Goal: Information Seeking & Learning: Learn about a topic

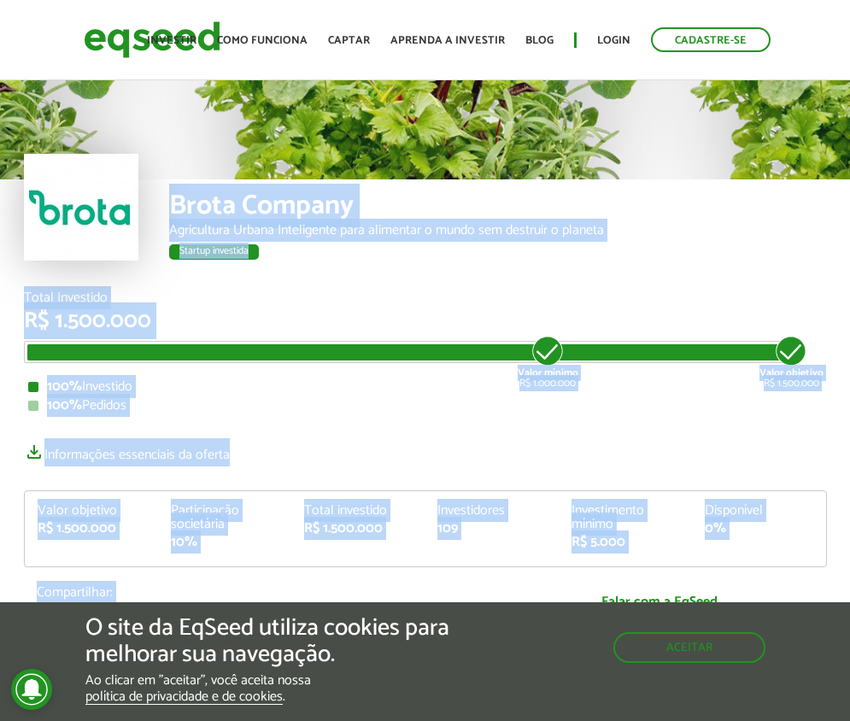
drag, startPoint x: 87, startPoint y: 228, endPoint x: 803, endPoint y: 578, distance: 797.0
click at [803, 578] on article "Brota Company Agricultura Urbana Inteligente para alimentar o mundo sem destrui…" at bounding box center [425, 609] width 850 height 1065
click at [80, 208] on div at bounding box center [81, 207] width 115 height 107
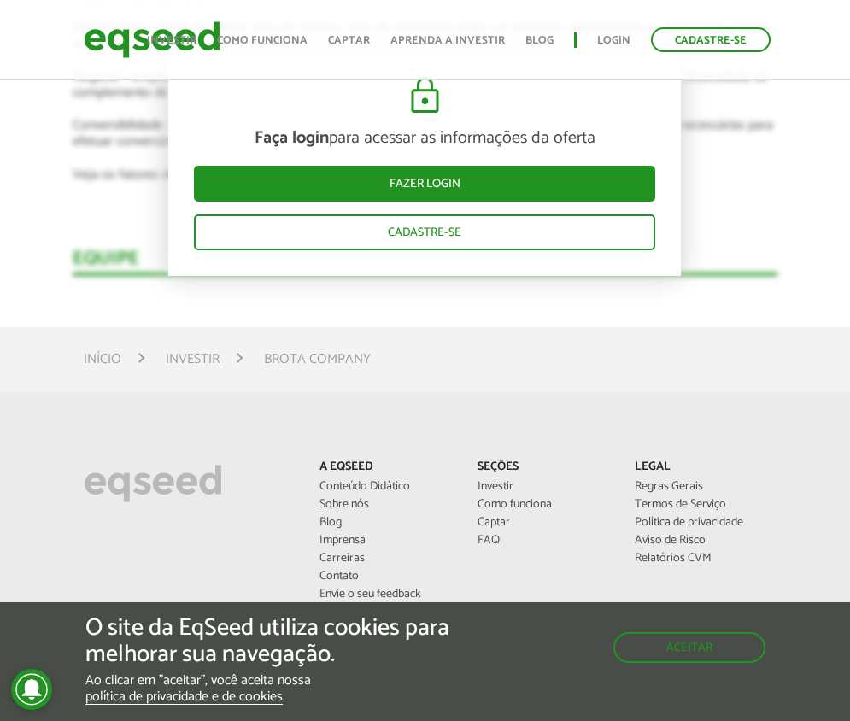
scroll to position [2521, 0]
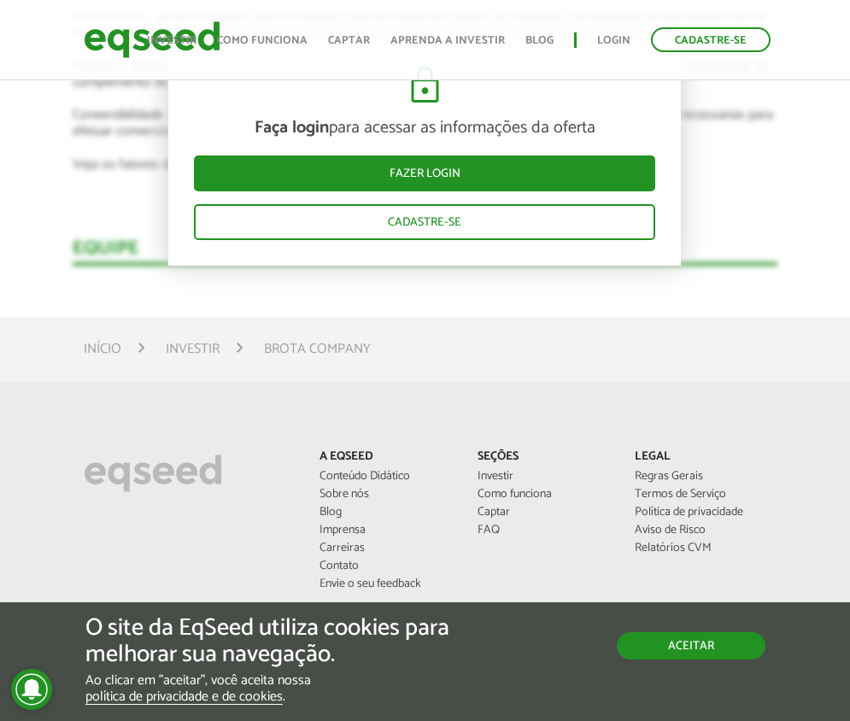
click at [681, 652] on button "Aceitar" at bounding box center [691, 646] width 149 height 27
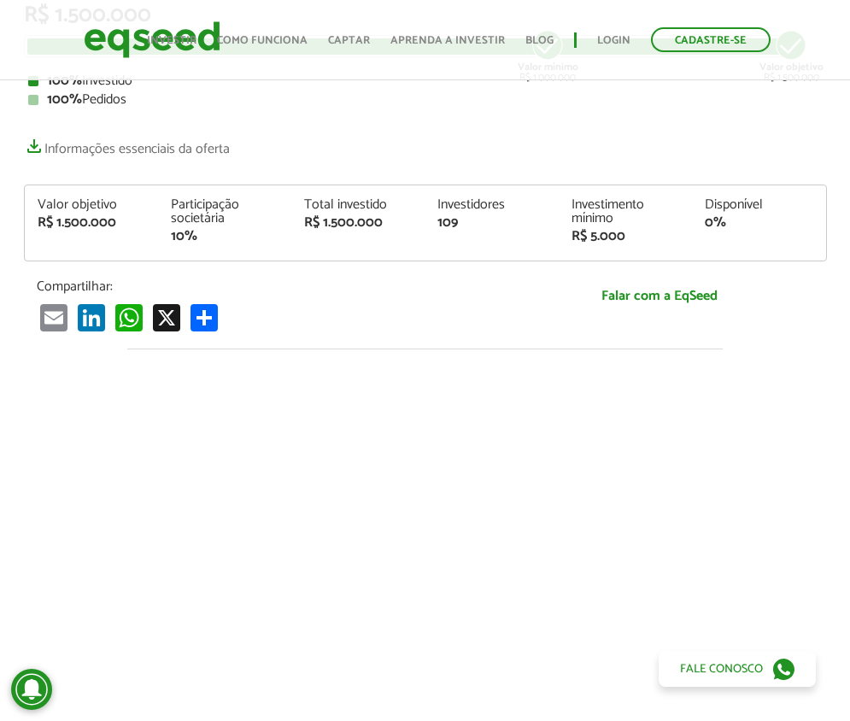
scroll to position [264, 0]
